Goal: Find specific page/section: Find specific page/section

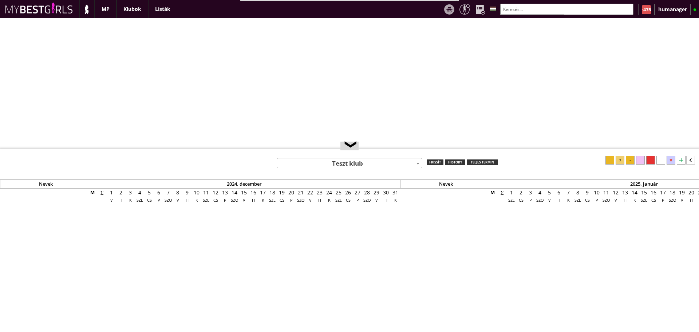
select select "0"
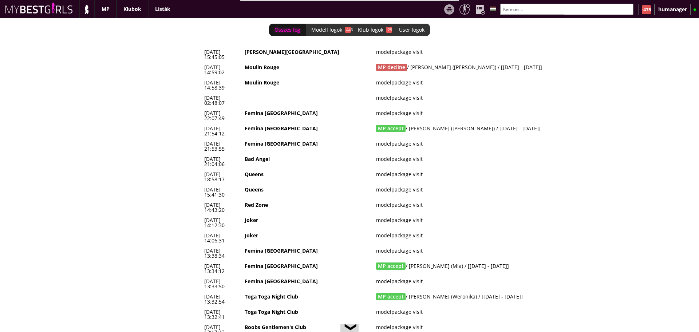
scroll to position [0, 3046]
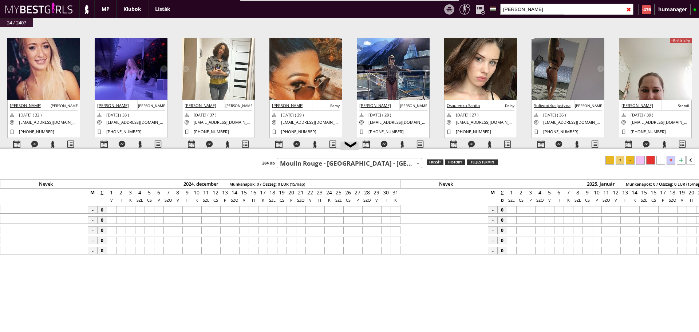
select select "764"
click at [516, 10] on input "[PERSON_NAME]" at bounding box center [566, 9] width 133 height 11
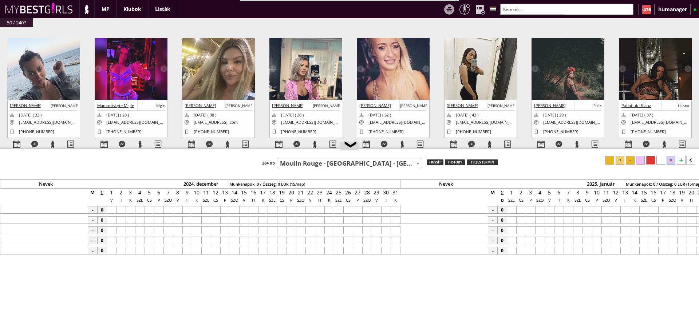
scroll to position [0, 3316]
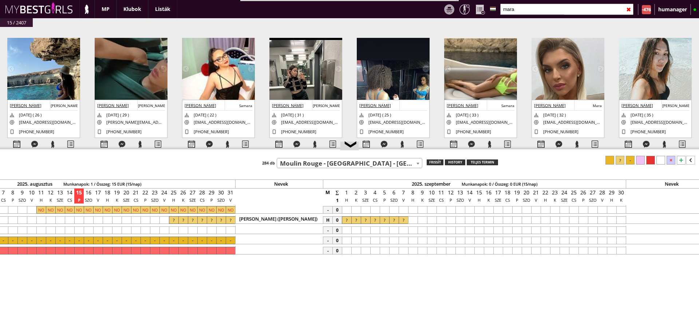
type input "mara"
